Goal: Information Seeking & Learning: Learn about a topic

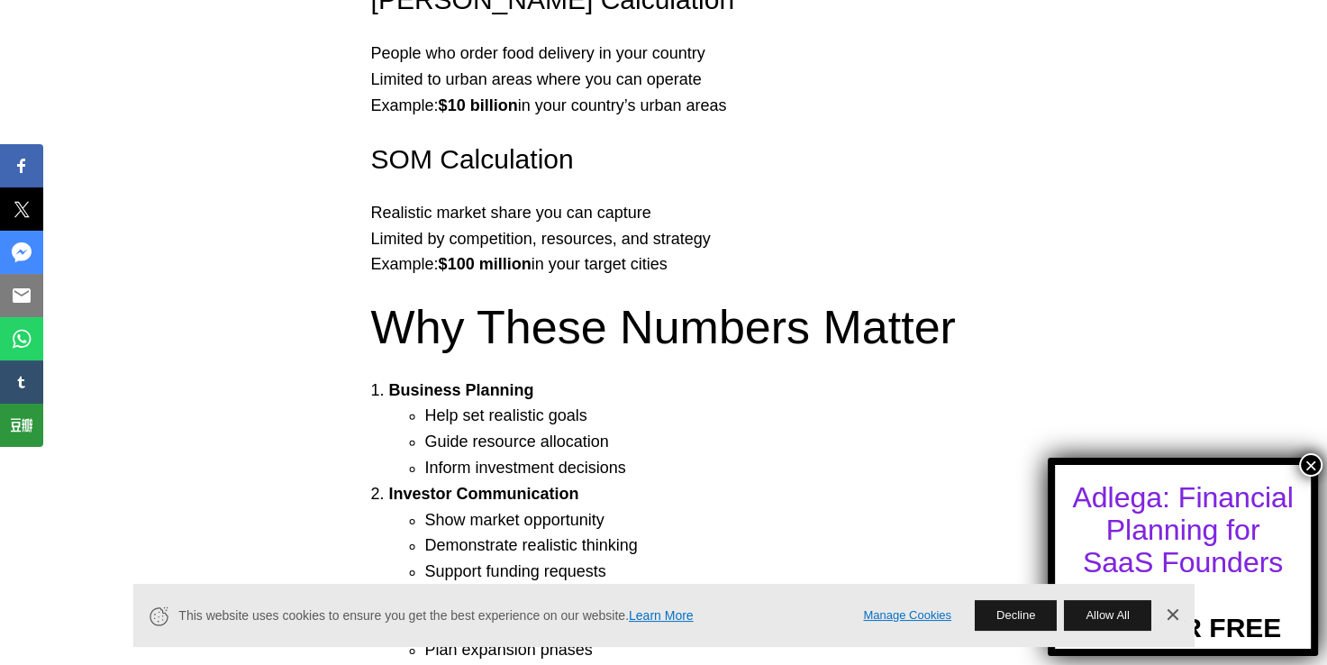
scroll to position [2252, 0]
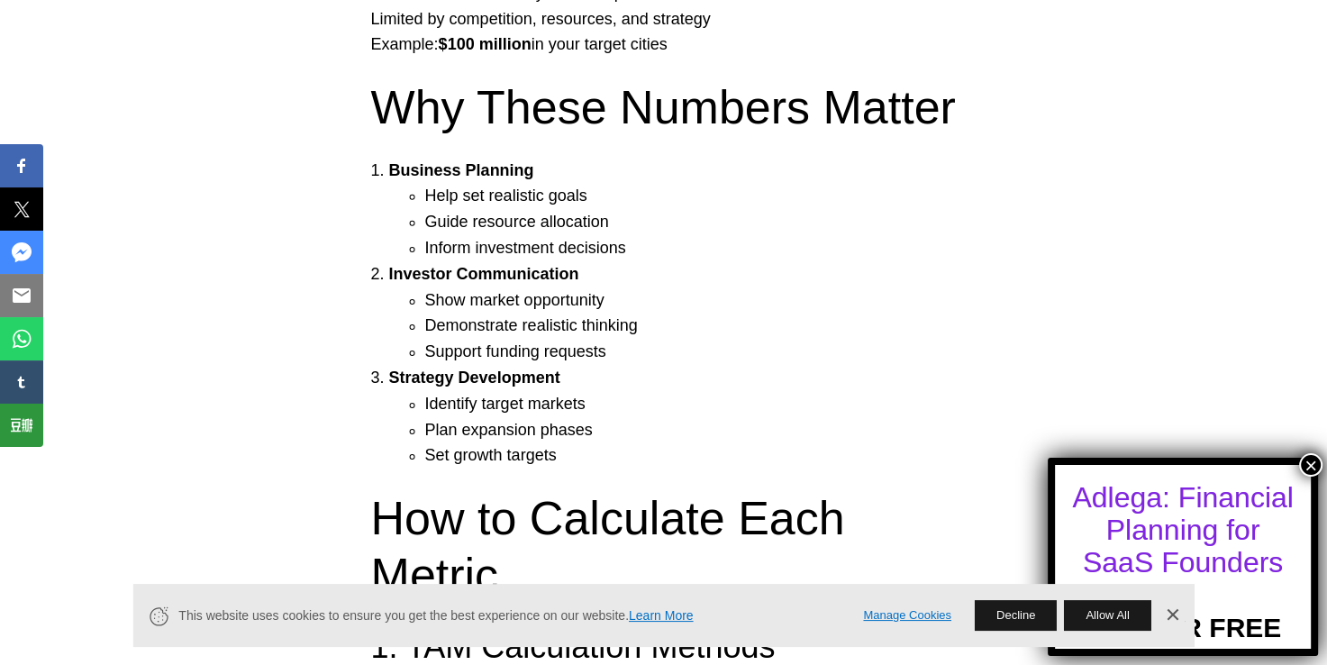
click at [1311, 471] on button "×" at bounding box center [1310, 464] width 23 height 23
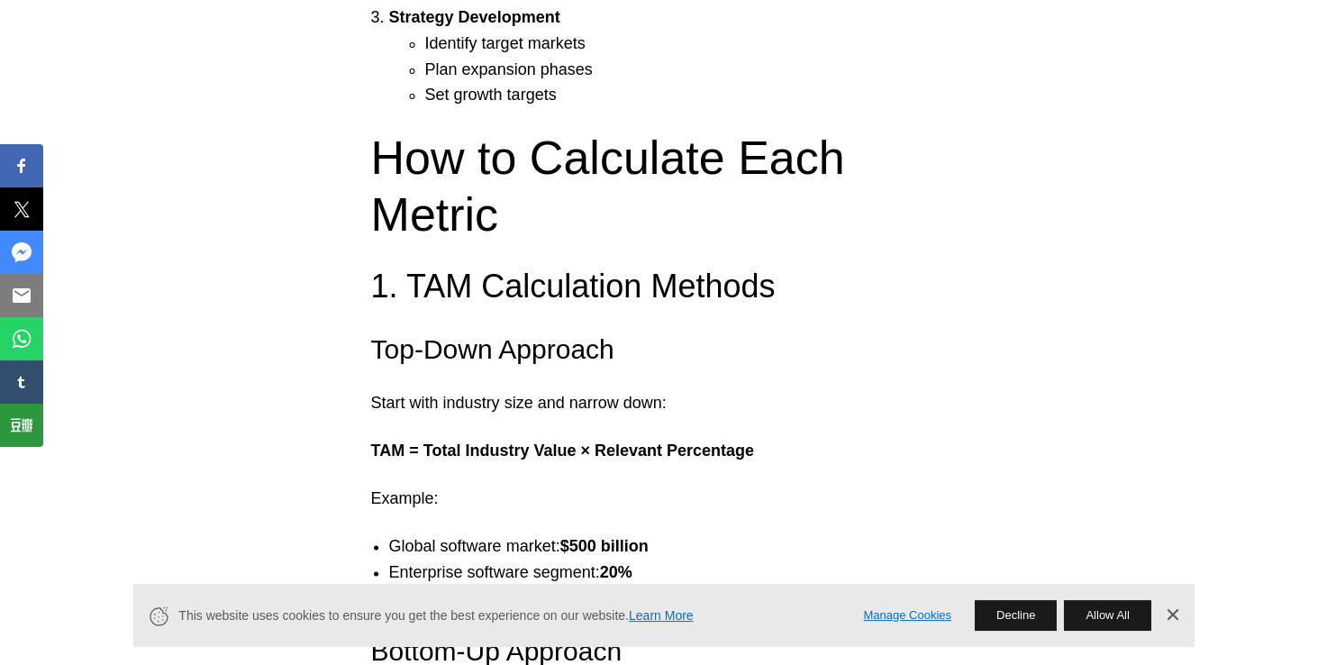
scroll to position [2703, 0]
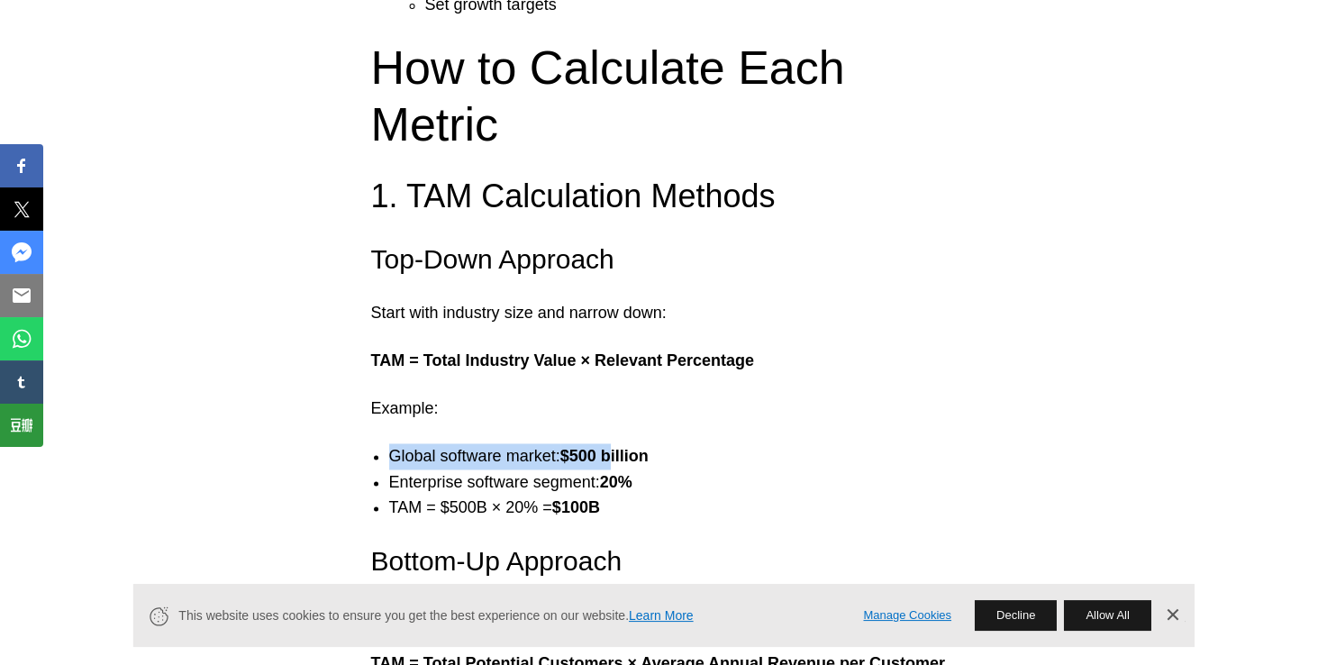
drag, startPoint x: 388, startPoint y: 290, endPoint x: 614, endPoint y: 297, distance: 226.2
click at [614, 443] on li "Global software market: $500 billion" at bounding box center [682, 456] width 586 height 26
drag, startPoint x: 425, startPoint y: 195, endPoint x: 578, endPoint y: 204, distance: 153.5
click at [578, 351] on strong "TAM = Total Industry Value × Relevant Percentage" at bounding box center [562, 360] width 383 height 18
click at [440, 351] on strong "TAM = Total Industry Value × Relevant Percentage" at bounding box center [562, 360] width 383 height 18
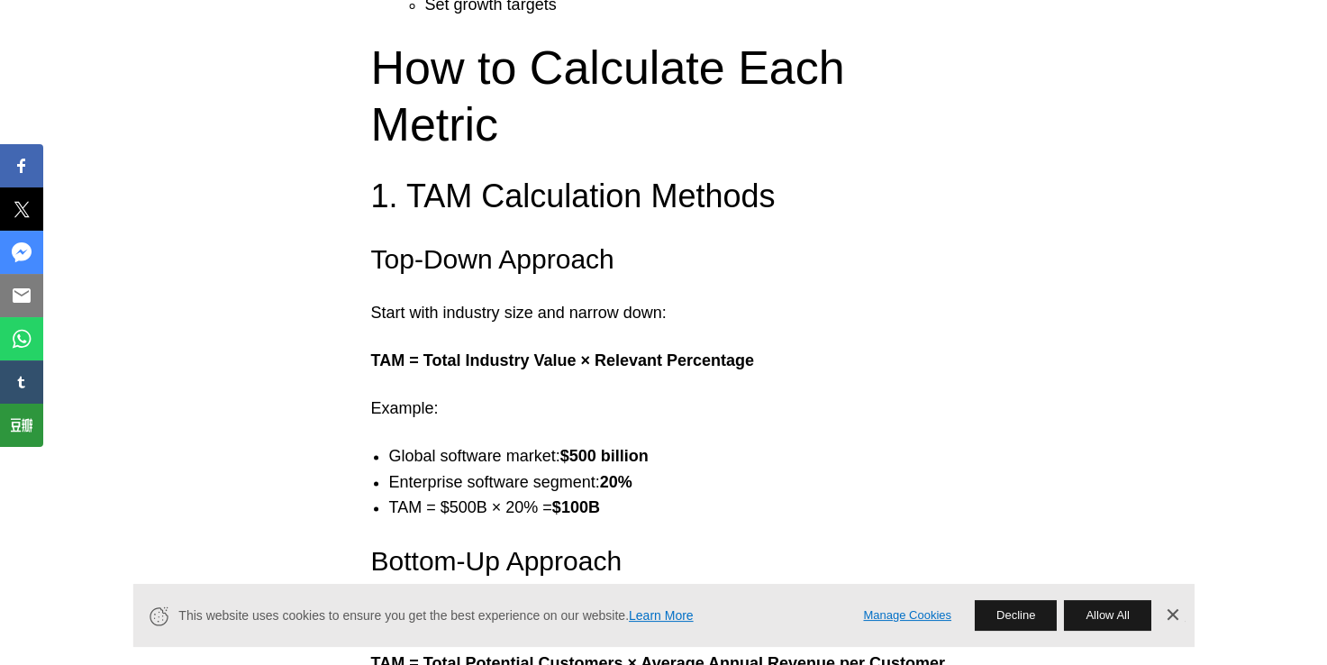
click at [532, 224] on div "What Are [PERSON_NAME], and SOM? Think of these metrics as three concentric cir…" at bounding box center [663, 495] width 1327 height 5711
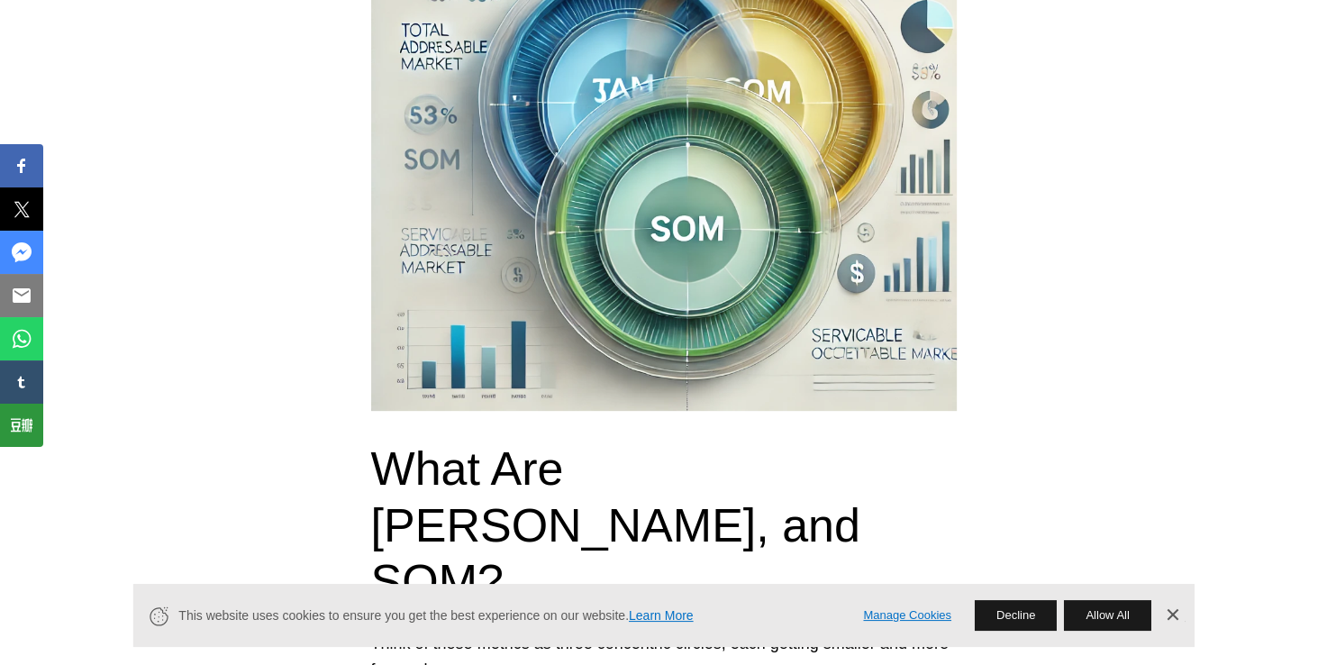
scroll to position [541, 0]
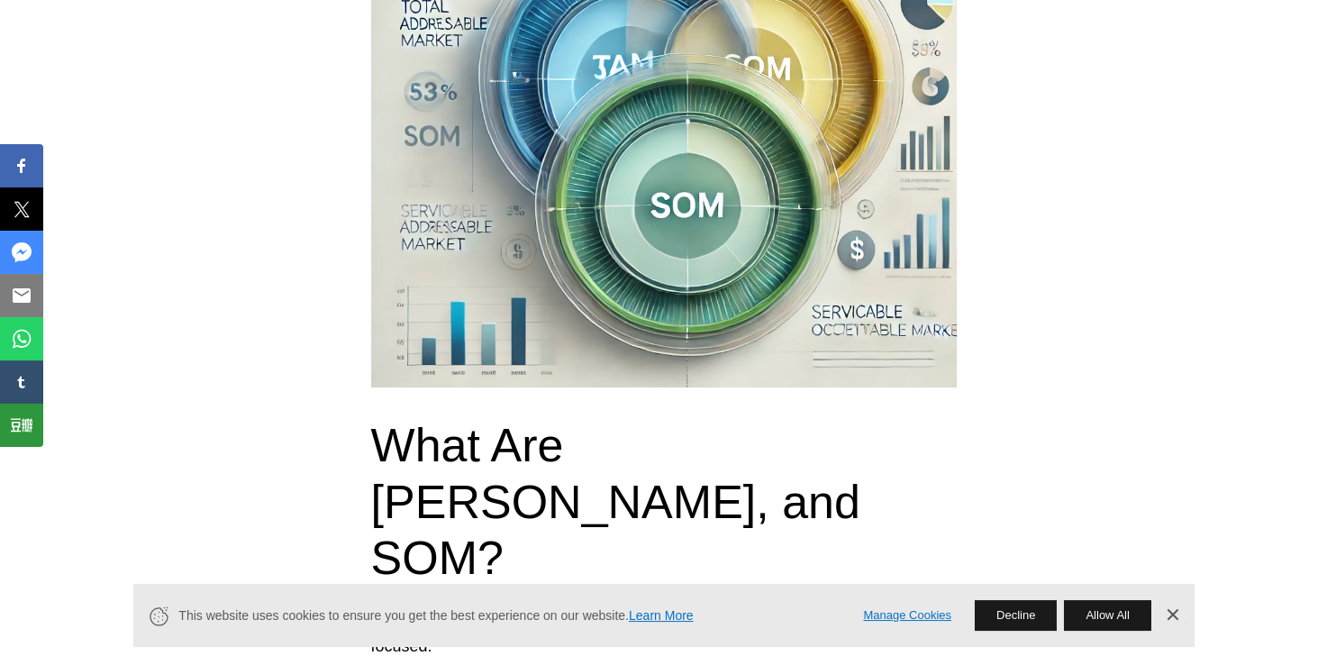
click at [1174, 616] on link "Dismiss Banner" at bounding box center [1171, 615] width 27 height 27
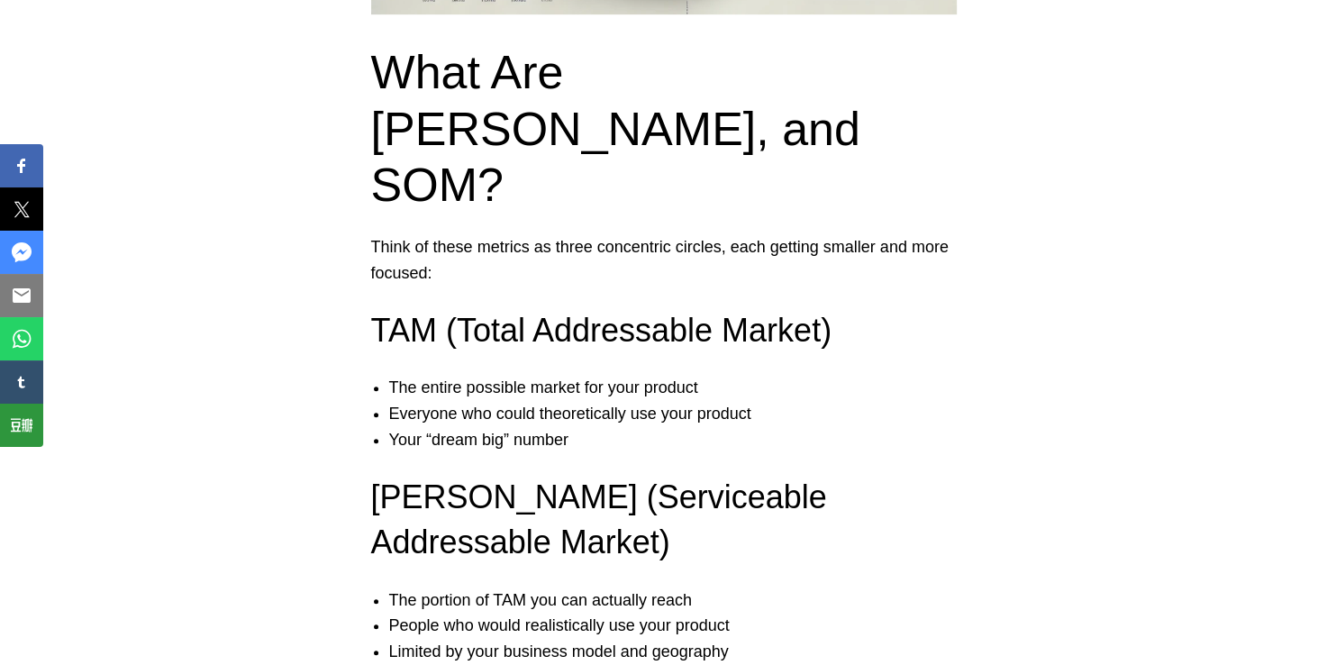
scroll to position [1171, 0]
